Goal: Information Seeking & Learning: Learn about a topic

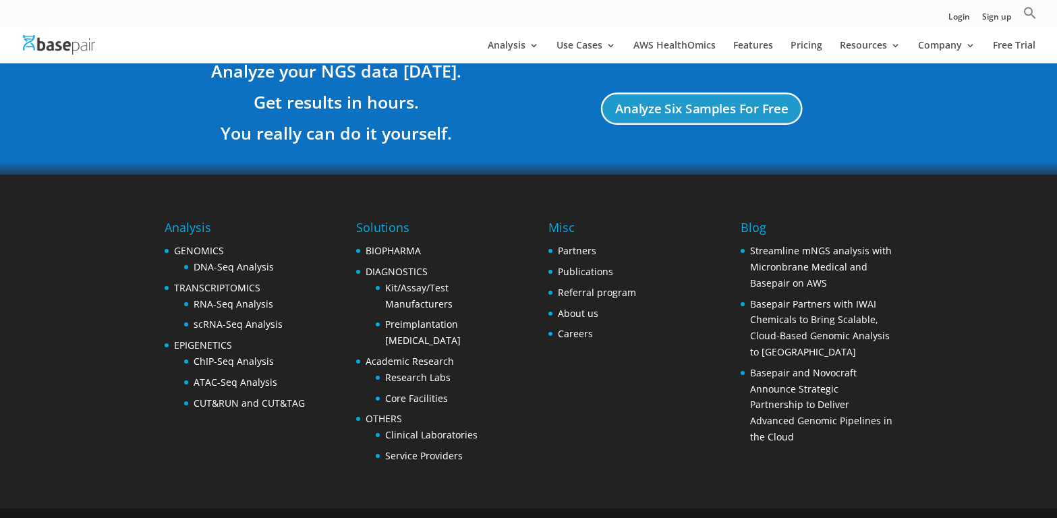
scroll to position [2573, 0]
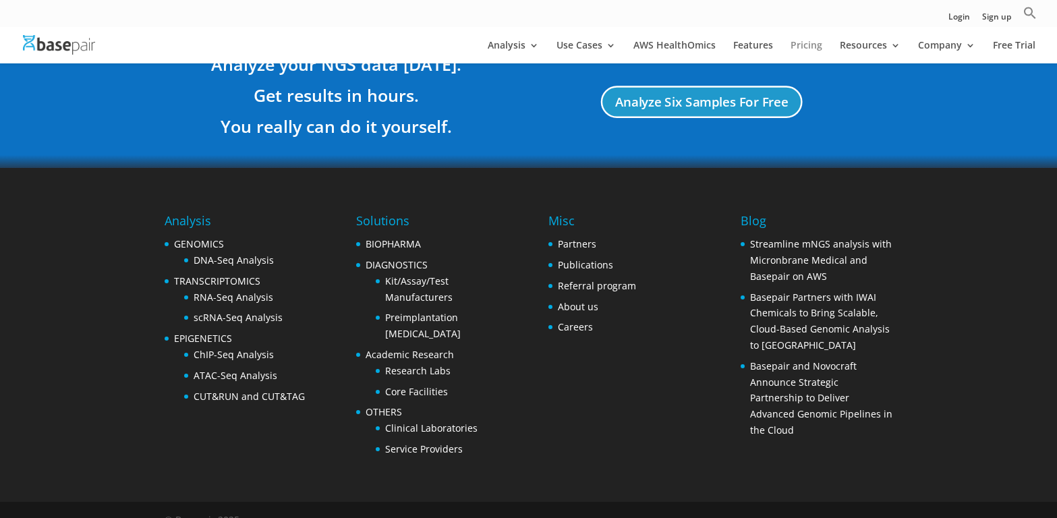
click at [808, 42] on link "Pricing" at bounding box center [806, 51] width 32 height 23
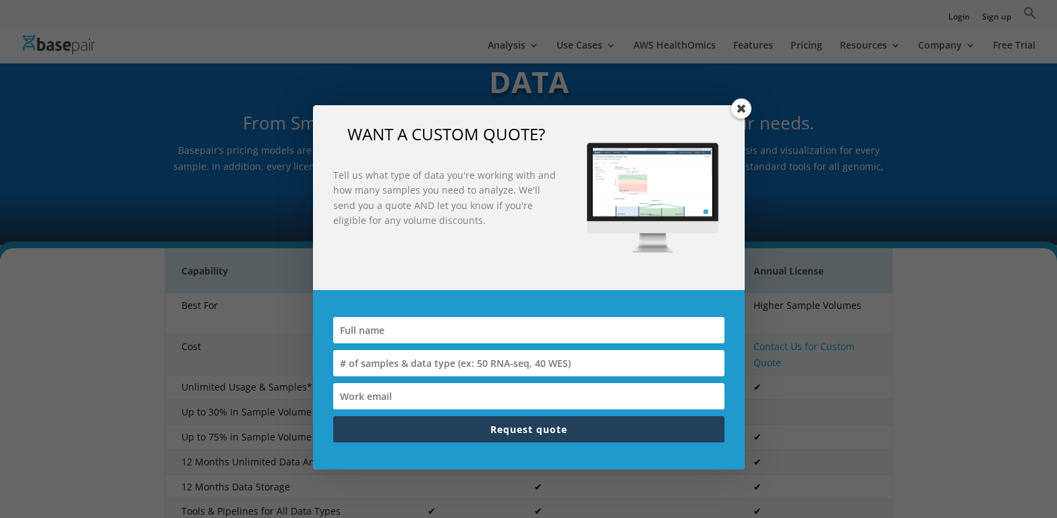
scroll to position [102, 0]
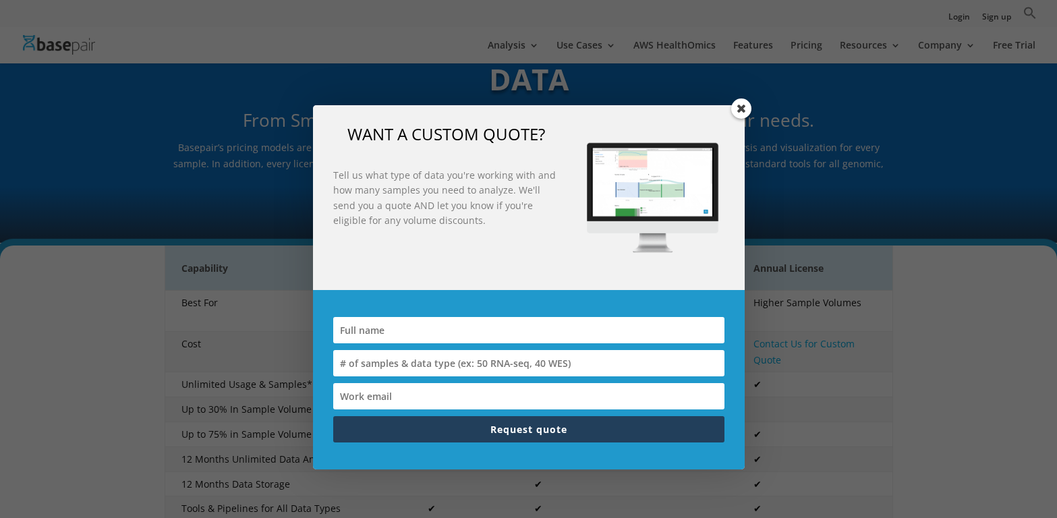
click at [735, 111] on span at bounding box center [741, 108] width 20 height 20
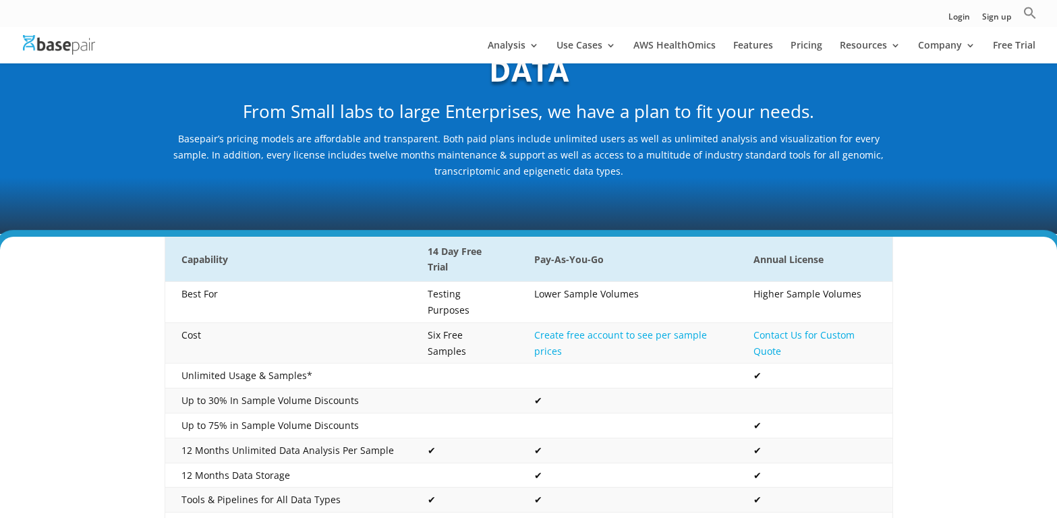
scroll to position [111, 0]
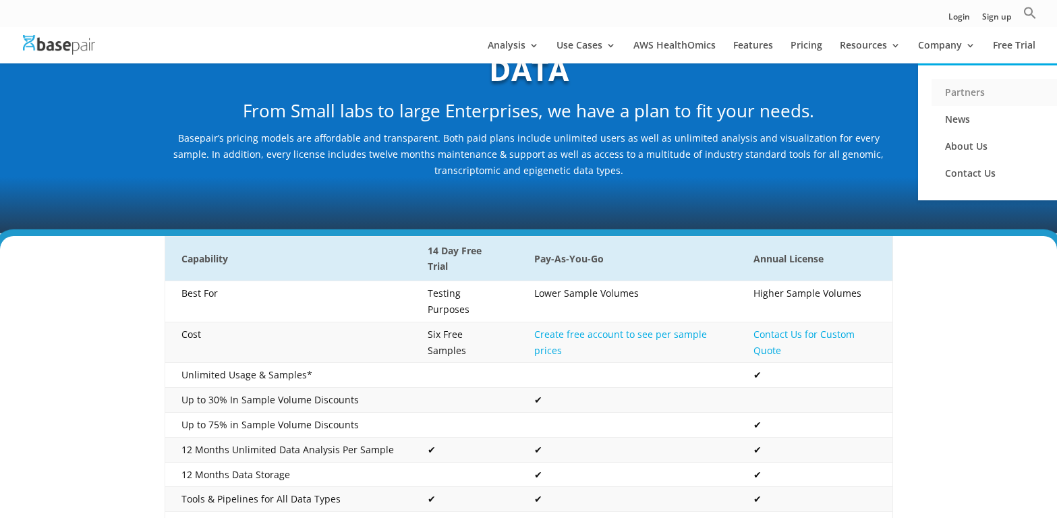
click at [958, 95] on link "Partners" at bounding box center [998, 92] width 135 height 27
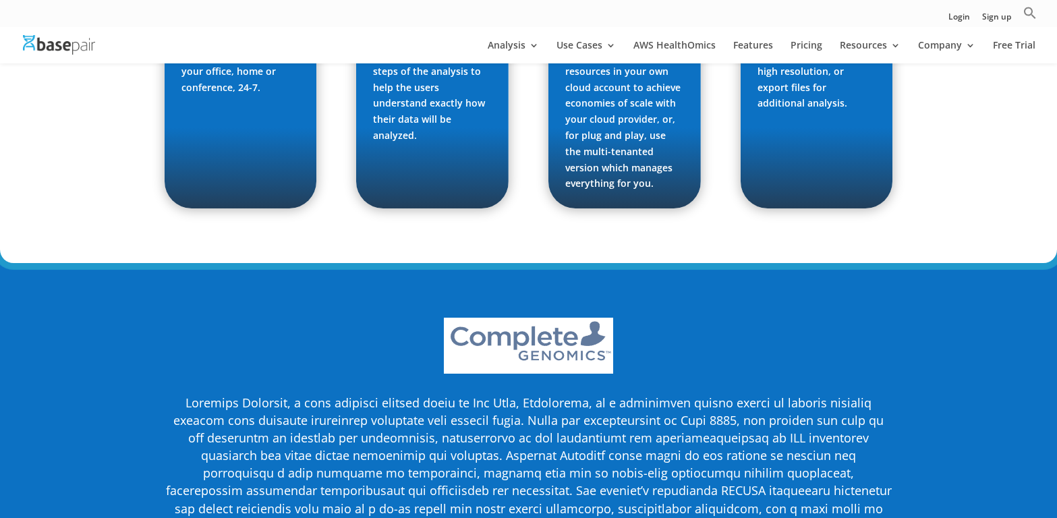
scroll to position [2802, 0]
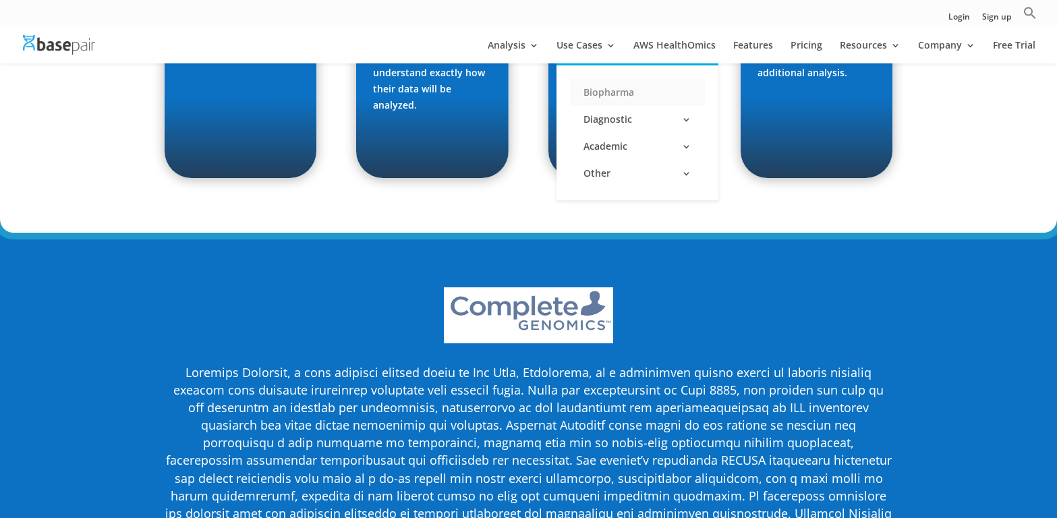
click at [606, 94] on link "Biopharma" at bounding box center [637, 92] width 135 height 27
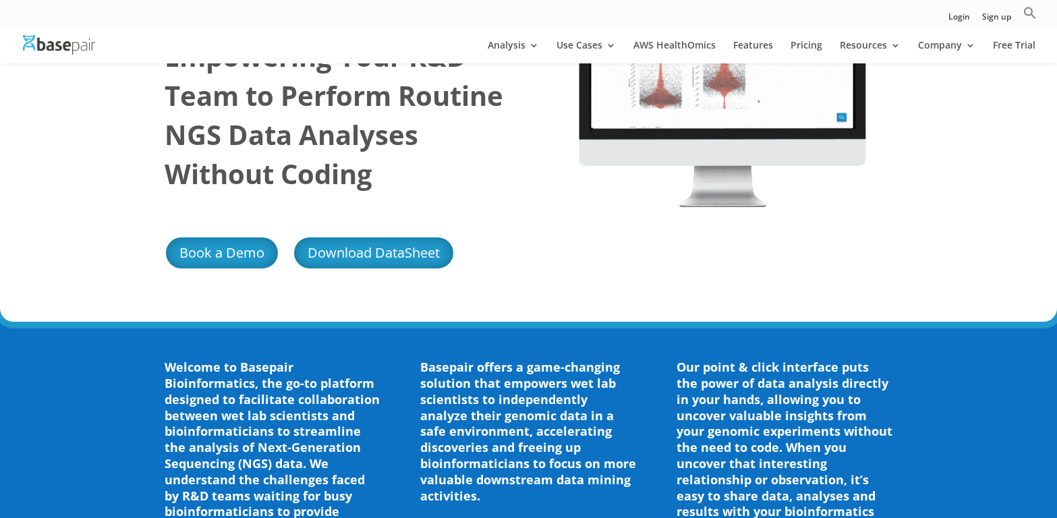
scroll to position [153, 0]
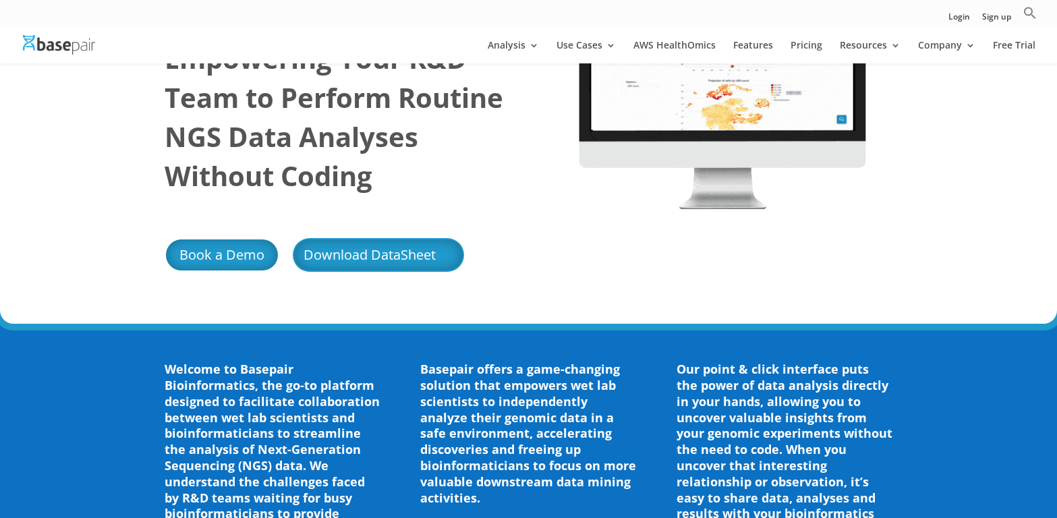
click at [376, 257] on link "Download DataSheet" at bounding box center [378, 255] width 171 height 34
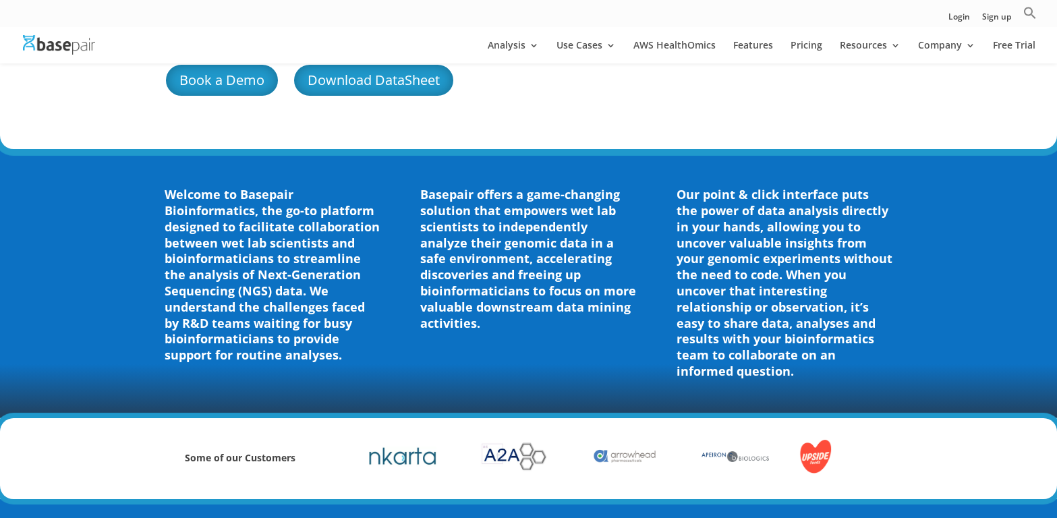
scroll to position [332, 0]
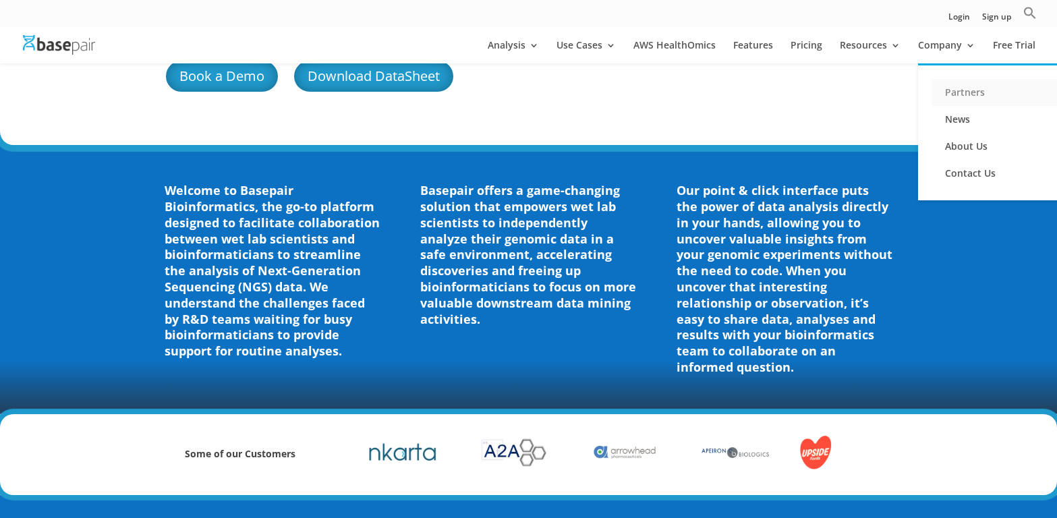
click at [959, 86] on link "Partners" at bounding box center [998, 92] width 135 height 27
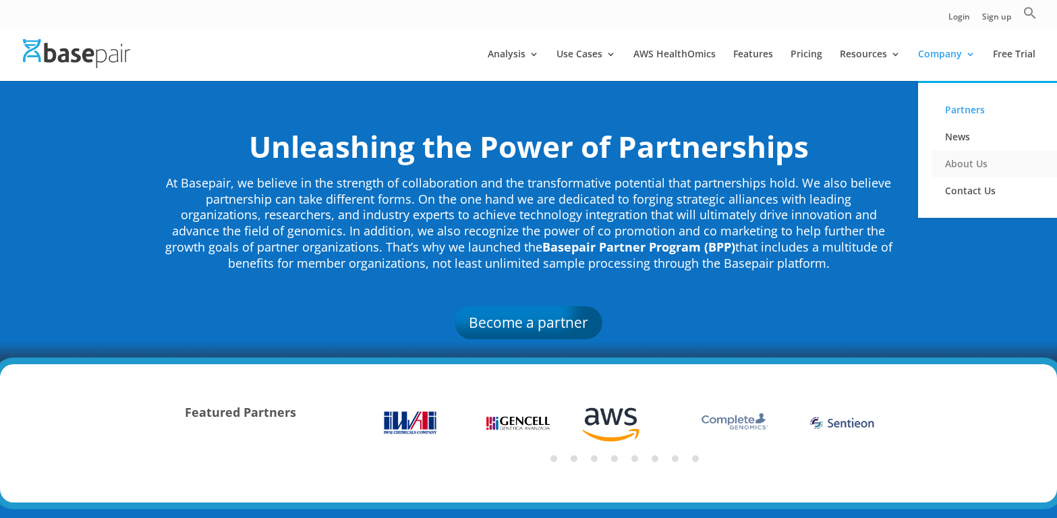
click at [956, 160] on link "About Us" at bounding box center [998, 163] width 135 height 27
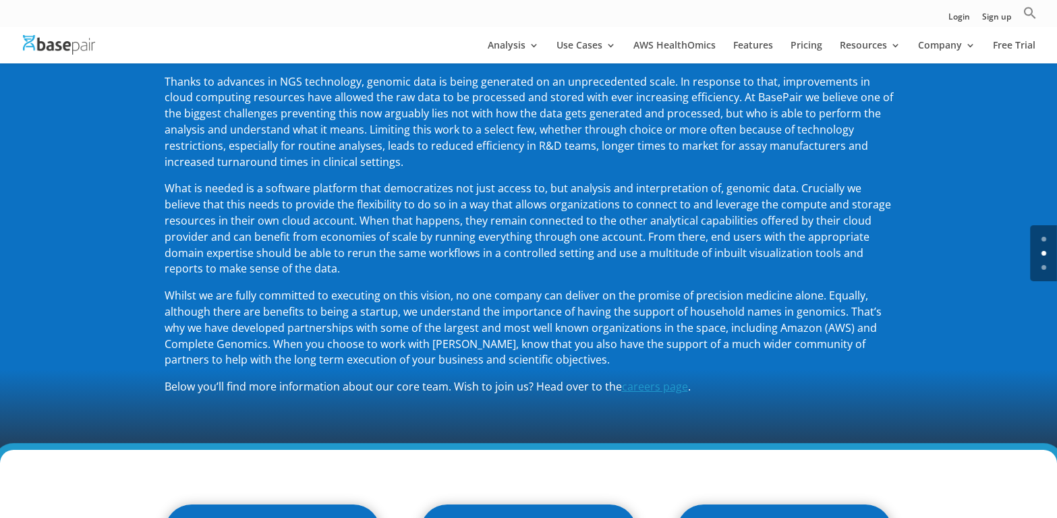
scroll to position [281, 0]
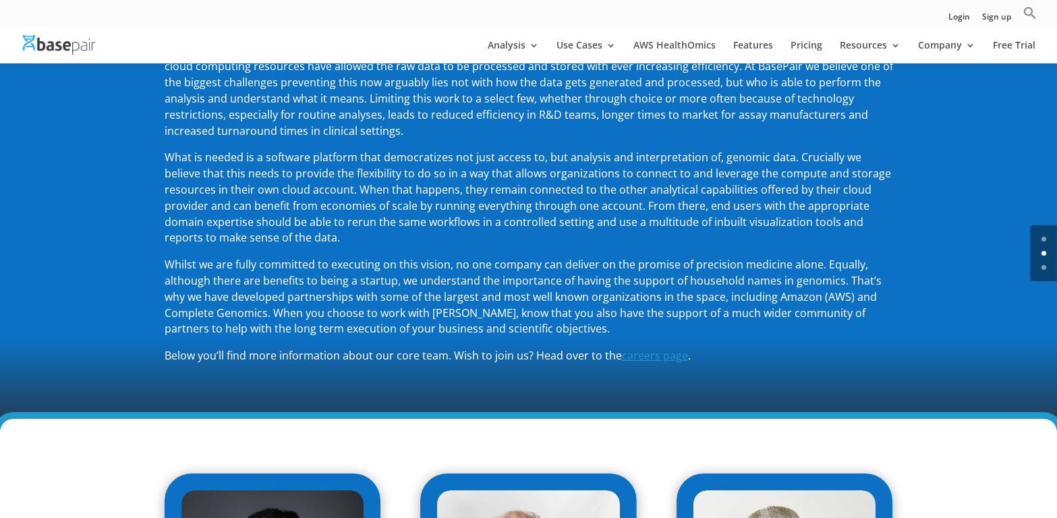
click at [643, 359] on span "careers page" at bounding box center [655, 355] width 66 height 15
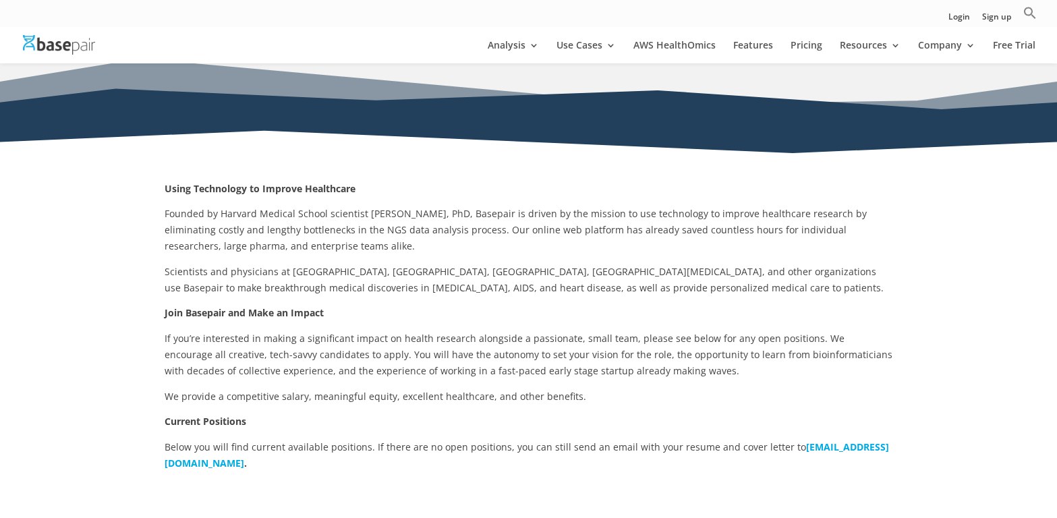
scroll to position [24, 0]
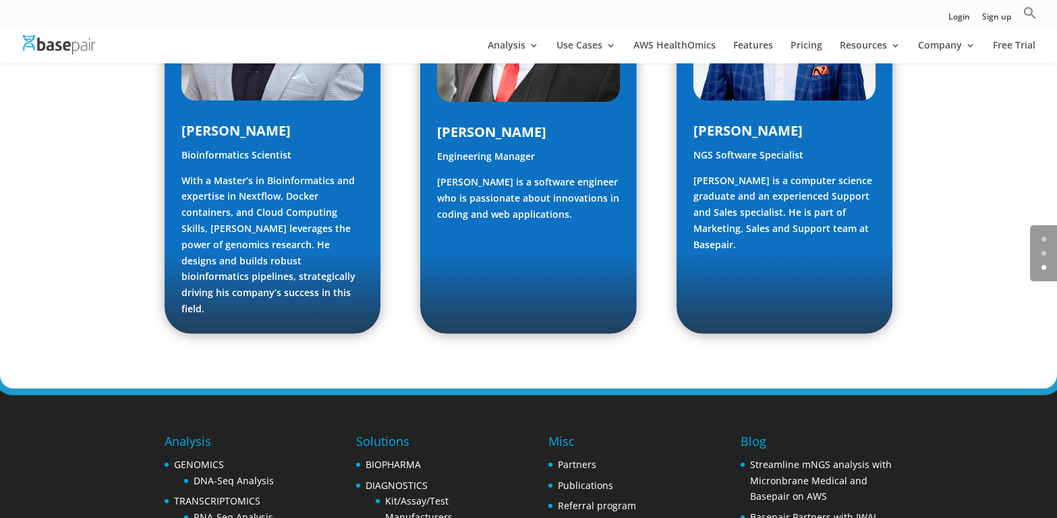
scroll to position [2127, 0]
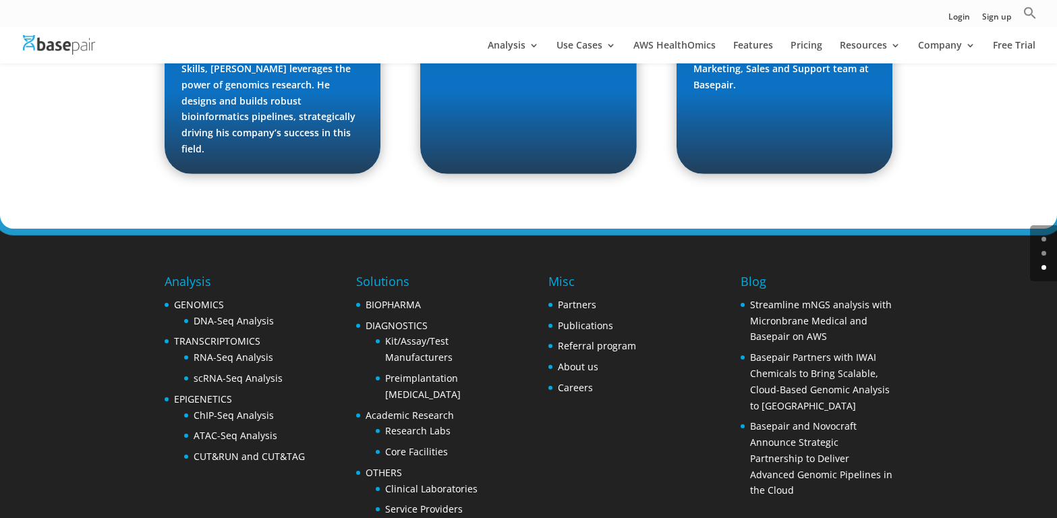
click at [651, 229] on div "Analysis GENOMICS DNA-Seq Analysis TRANSCRIPTOMICS RNA-Seq Analysis scRNA-Seq A…" at bounding box center [529, 396] width 728 height 334
